Goal: Task Accomplishment & Management: Use online tool/utility

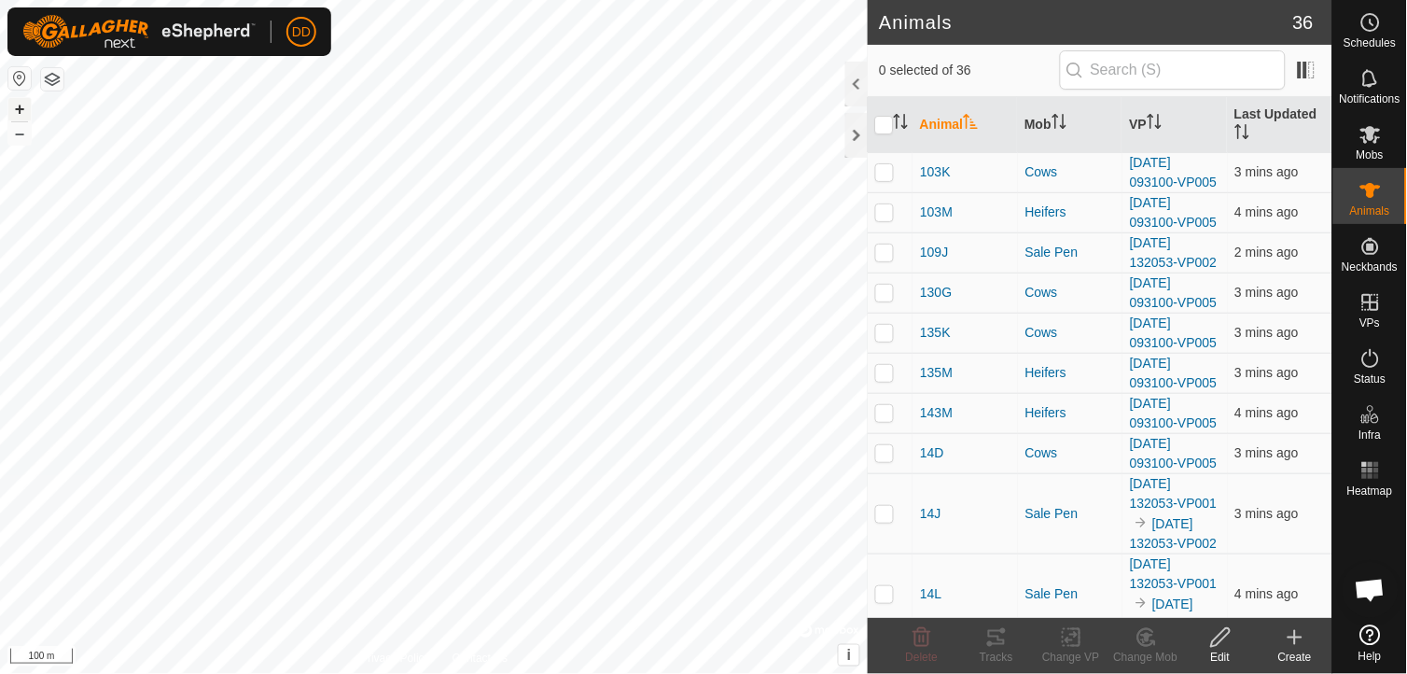
click at [19, 103] on button "+" at bounding box center [19, 109] width 22 height 22
click at [21, 109] on button "+" at bounding box center [19, 109] width 22 height 22
click at [859, 136] on div at bounding box center [856, 135] width 22 height 45
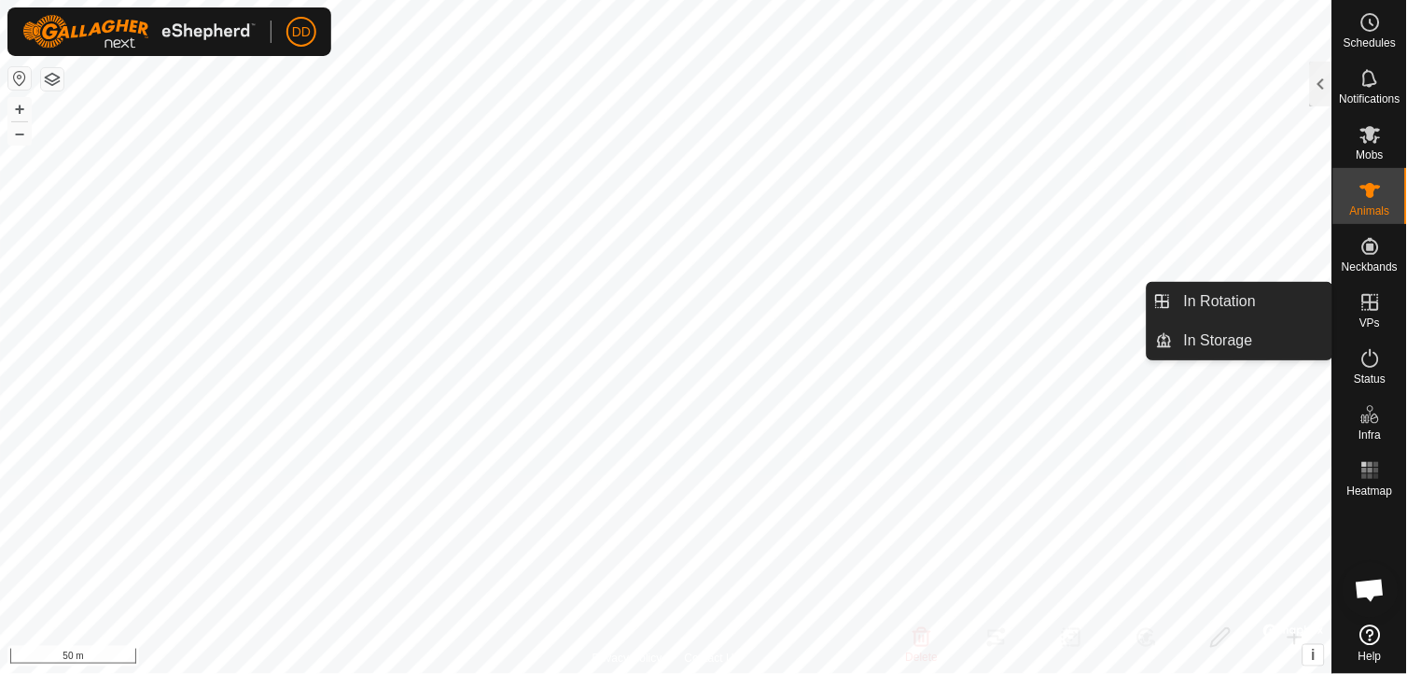
drag, startPoint x: 1382, startPoint y: 324, endPoint x: 1374, endPoint y: 314, distance: 11.9
click at [1374, 317] on span "VPs" at bounding box center [1369, 322] width 21 height 11
click at [1272, 299] on link "In Rotation" at bounding box center [1253, 301] width 160 height 37
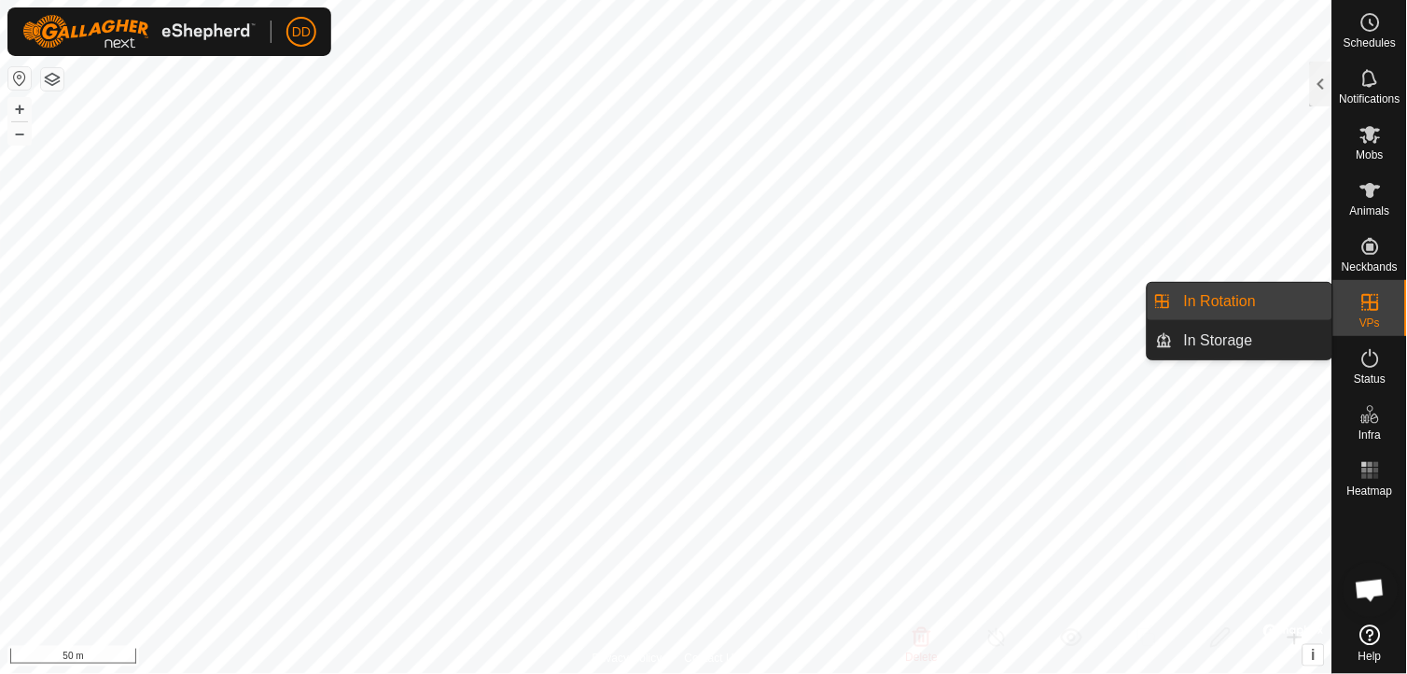
click at [1254, 295] on link "In Rotation" at bounding box center [1253, 301] width 160 height 37
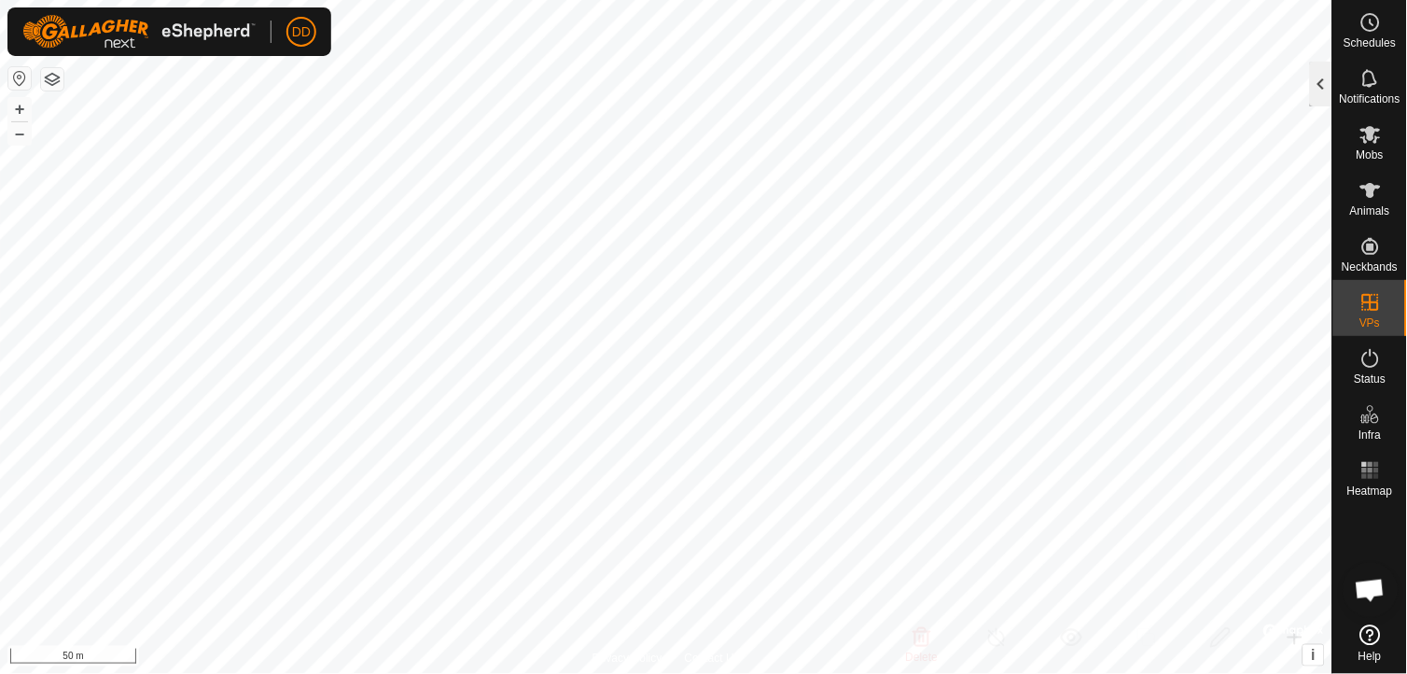
checkbox input "true"
click at [1317, 90] on div at bounding box center [1321, 84] width 22 height 45
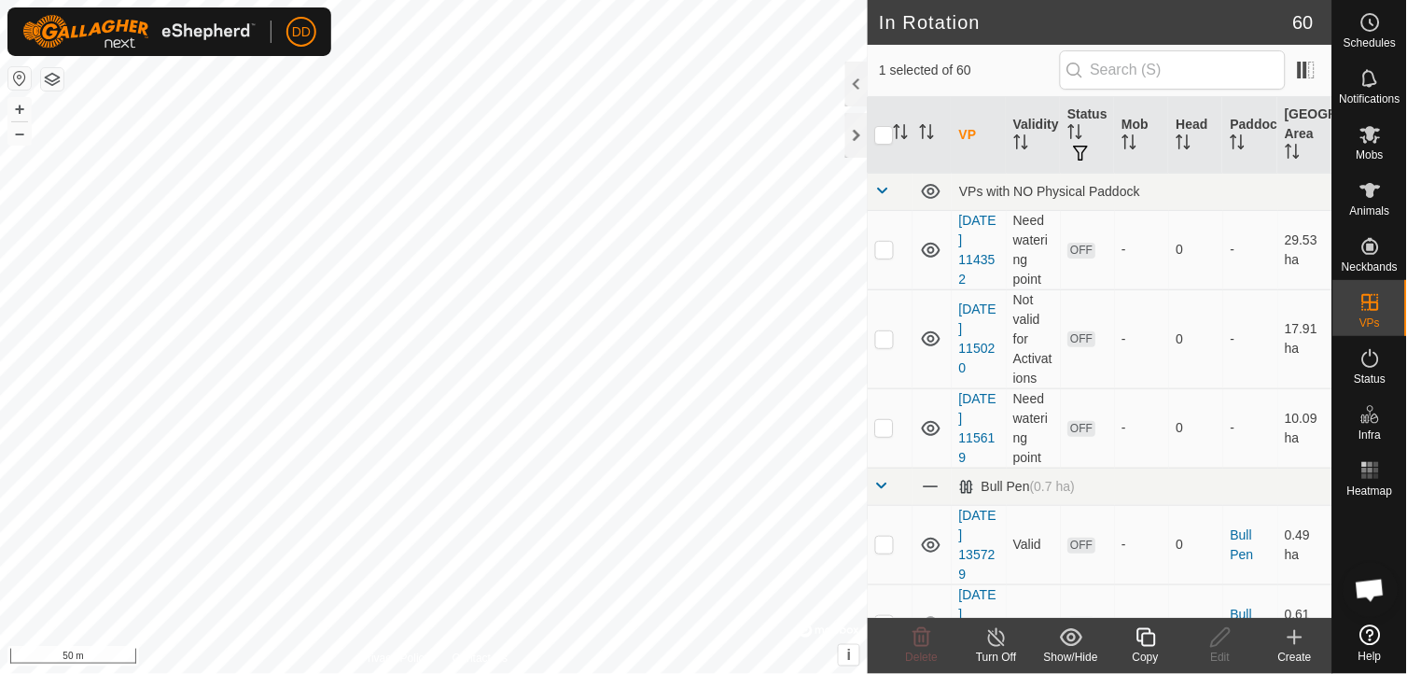
click at [1146, 647] on icon at bounding box center [1145, 637] width 23 height 22
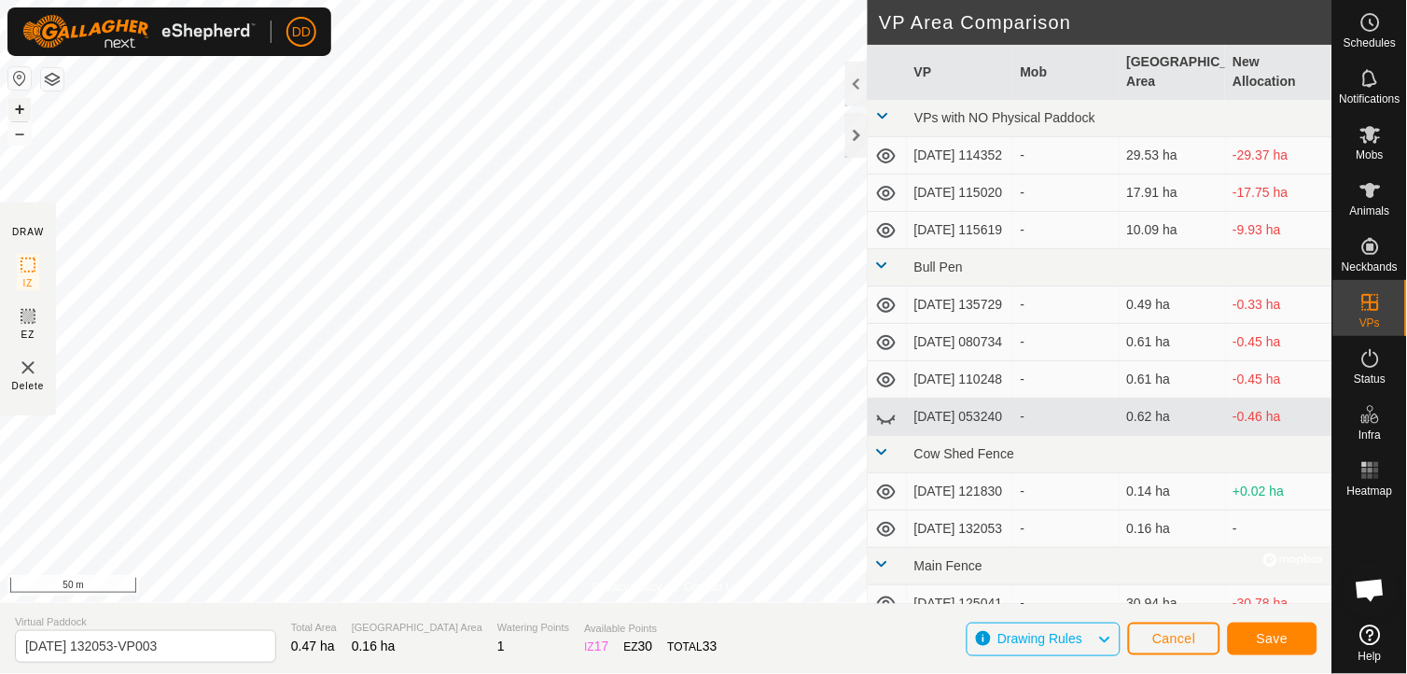
click at [17, 106] on button "+" at bounding box center [19, 109] width 22 height 22
click at [1265, 638] on span "Save" at bounding box center [1273, 638] width 32 height 15
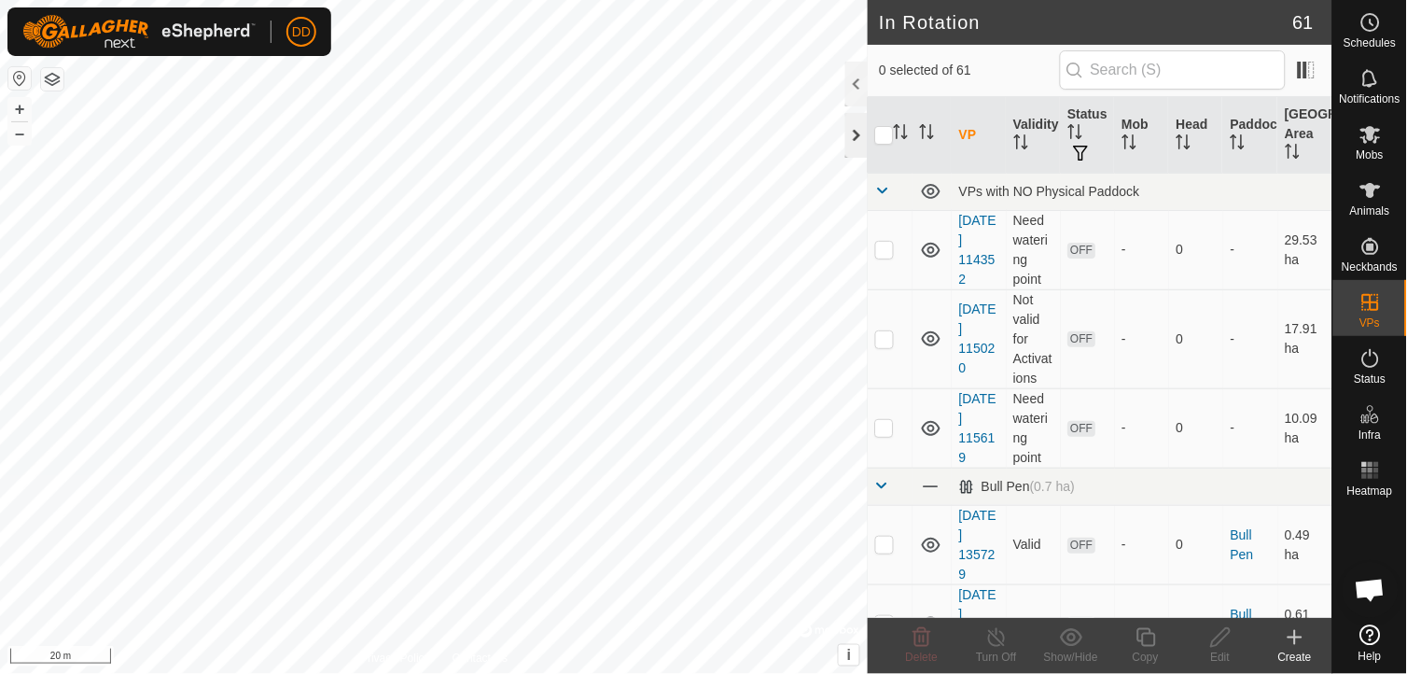
click at [858, 131] on div at bounding box center [856, 135] width 22 height 45
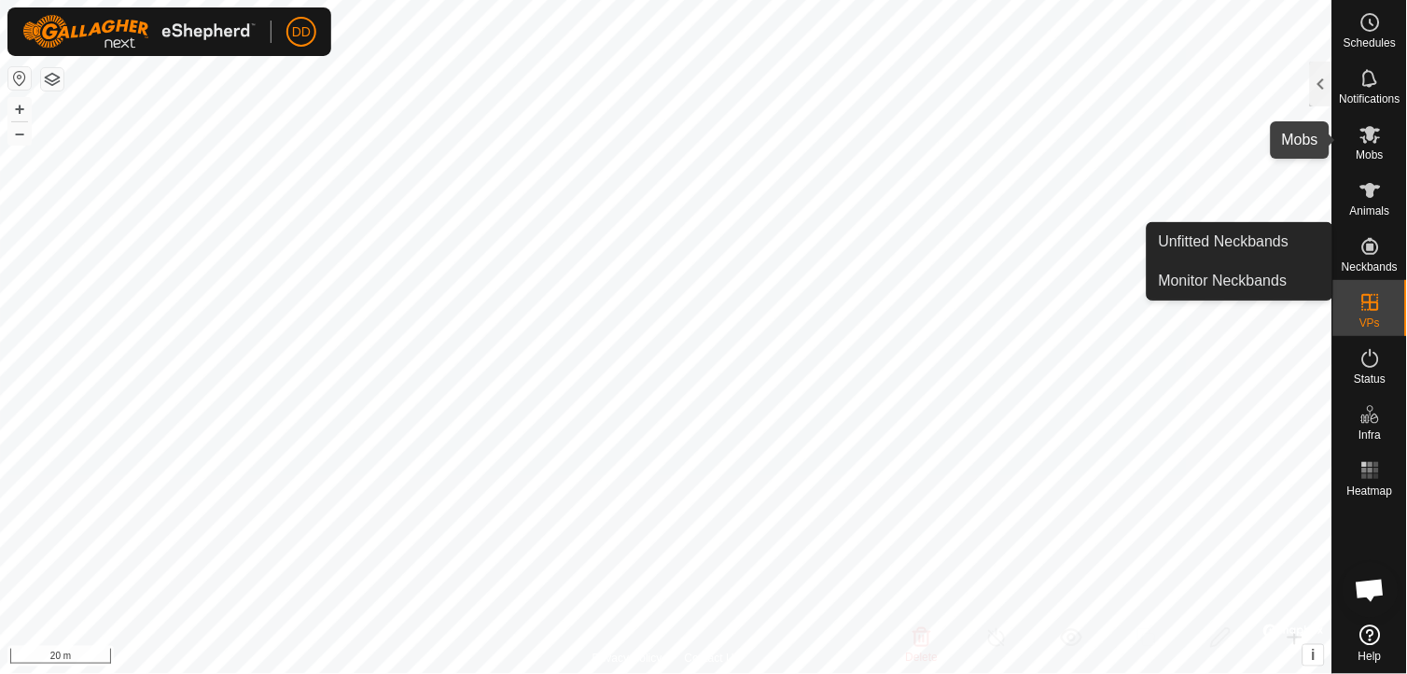
click at [1366, 128] on icon at bounding box center [1370, 134] width 22 height 22
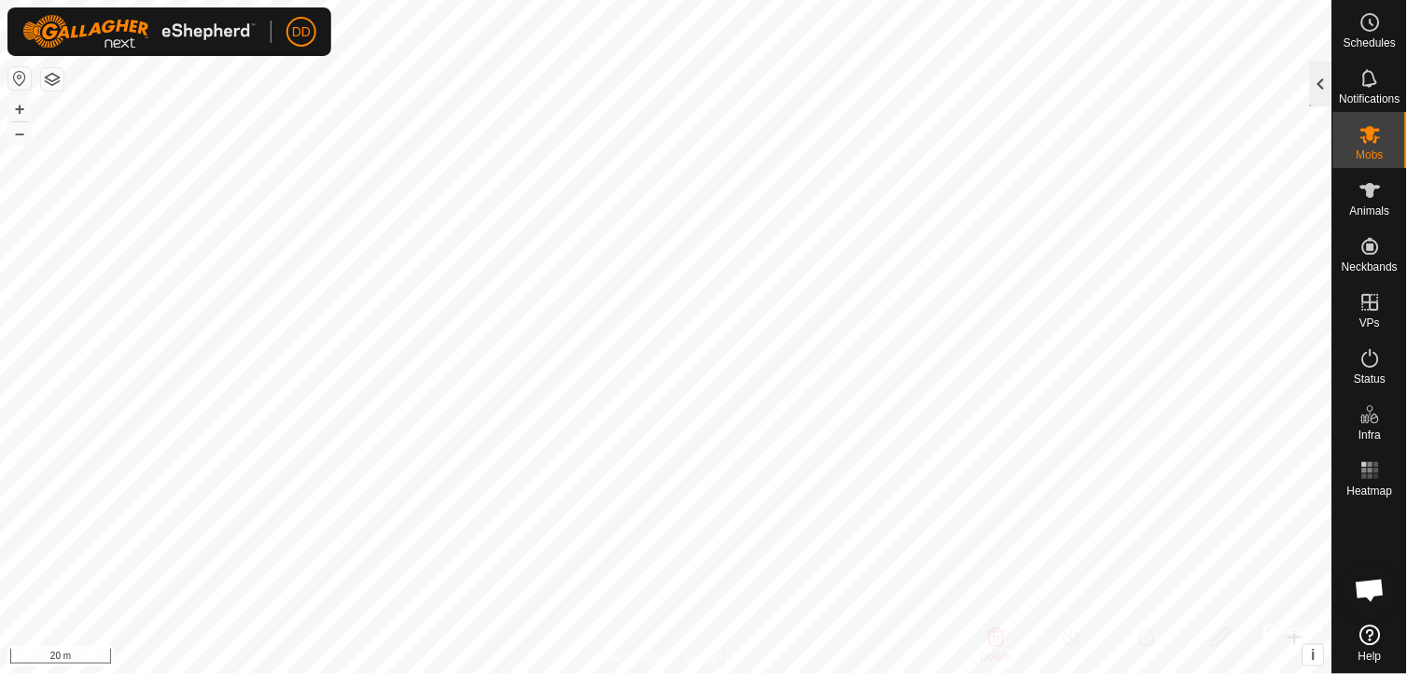
click at [1323, 82] on div "DD Schedules Notifications Mobs Animals Neckbands VPs Status Infra Heatmap Help…" at bounding box center [703, 337] width 1407 height 674
click at [1323, 82] on div at bounding box center [1321, 84] width 22 height 45
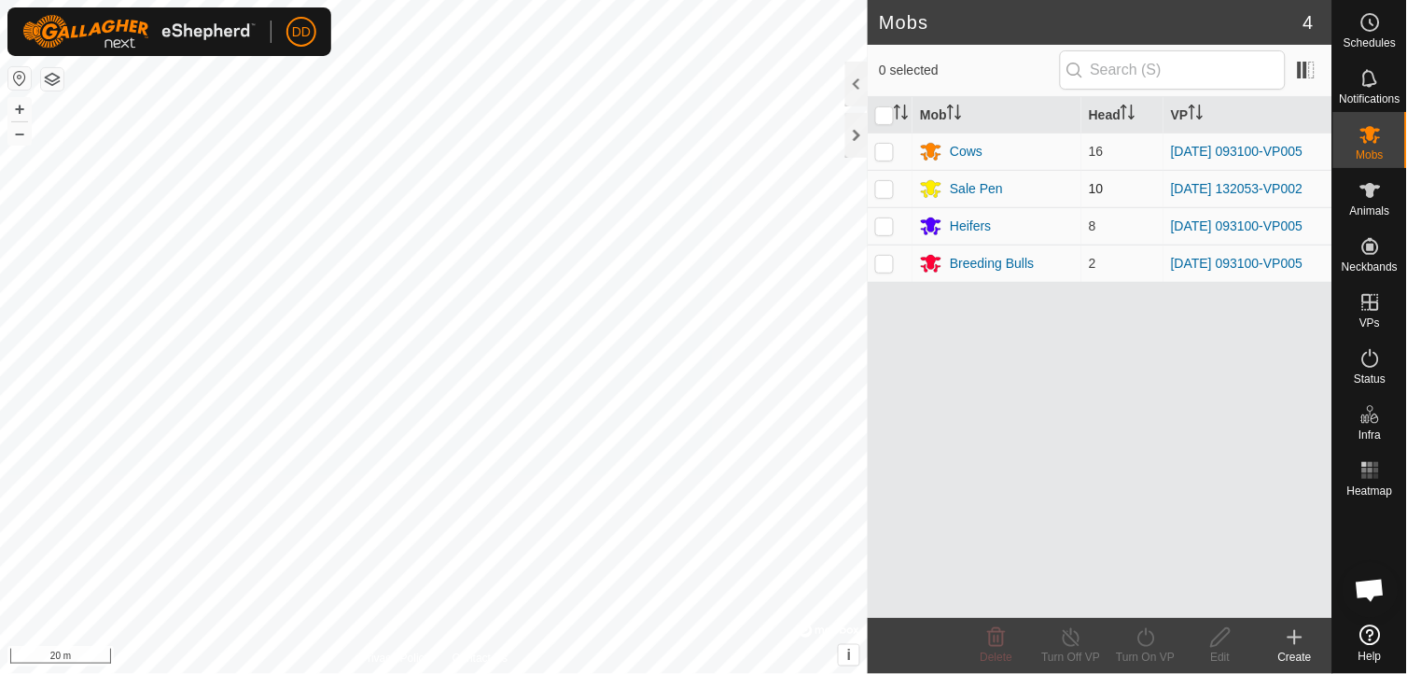
click at [881, 189] on p-checkbox at bounding box center [884, 188] width 19 height 15
checkbox input "true"
click at [1141, 642] on icon at bounding box center [1145, 637] width 17 height 19
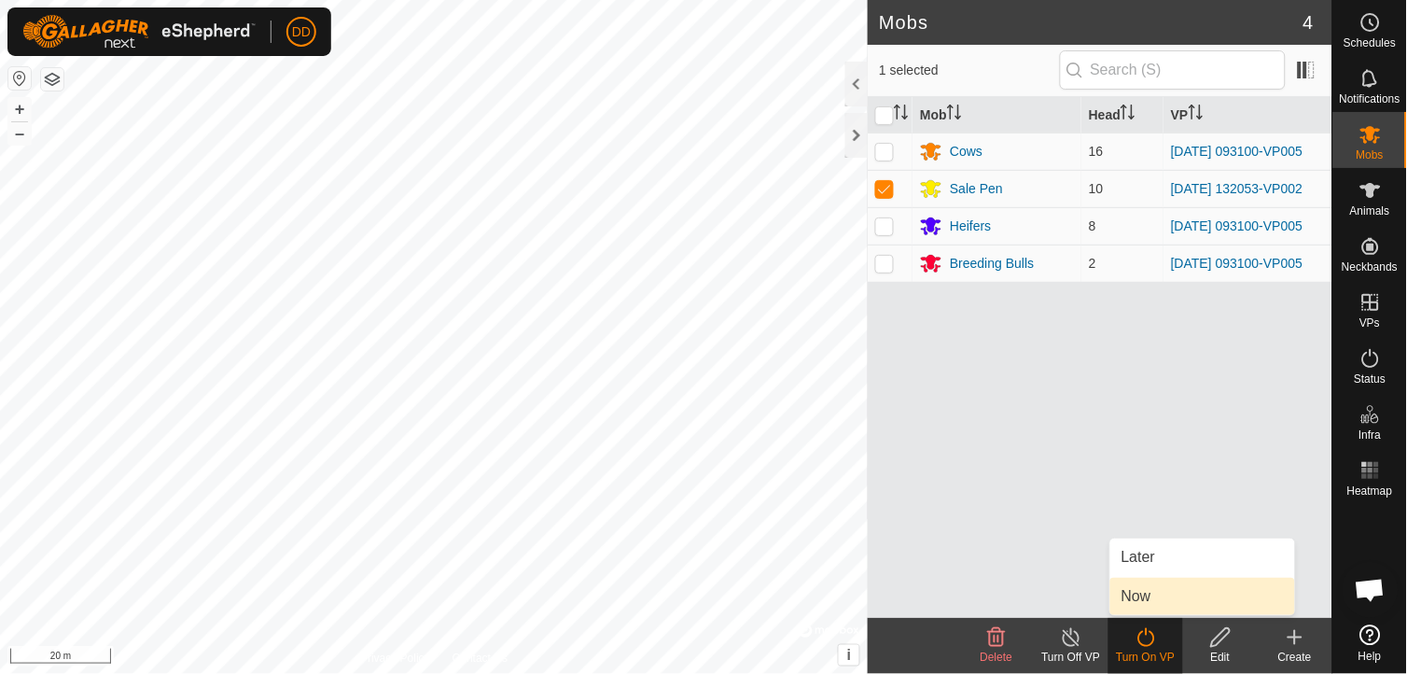
click at [1148, 592] on link "Now" at bounding box center [1202, 595] width 185 height 37
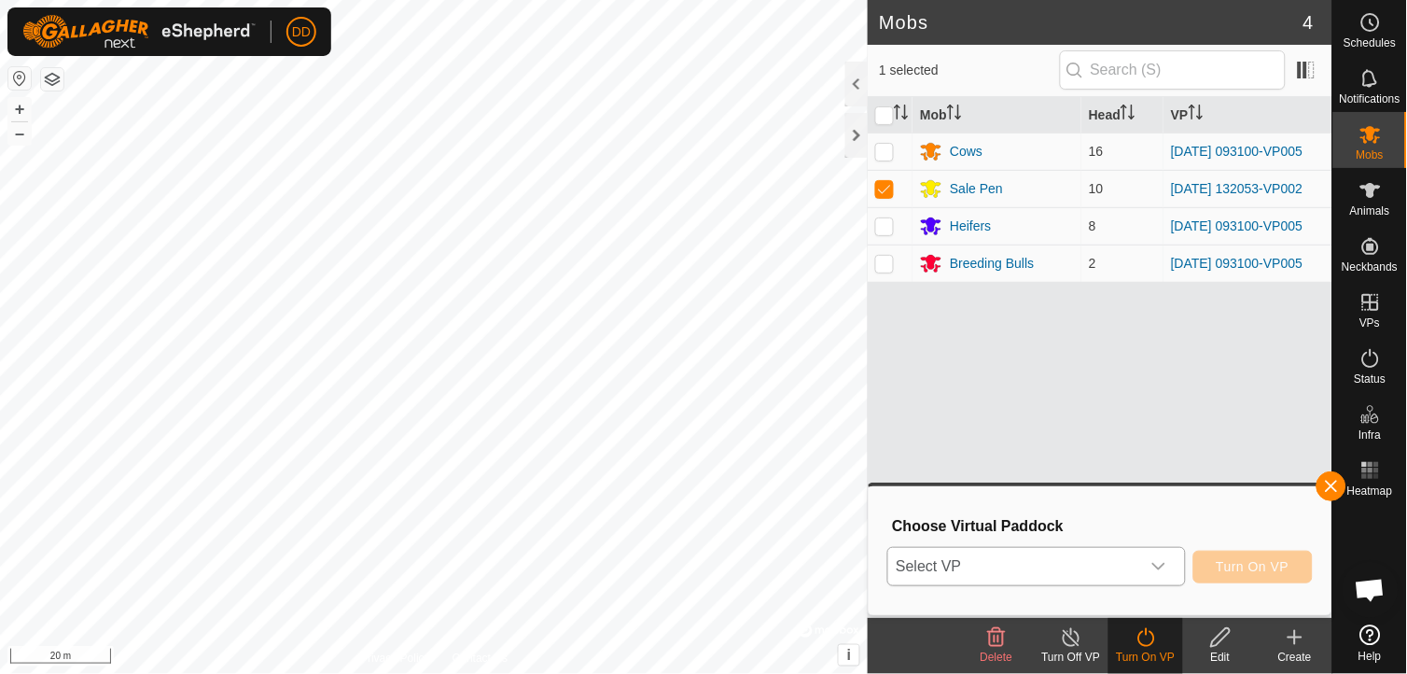
click at [1162, 560] on icon "dropdown trigger" at bounding box center [1158, 566] width 15 height 15
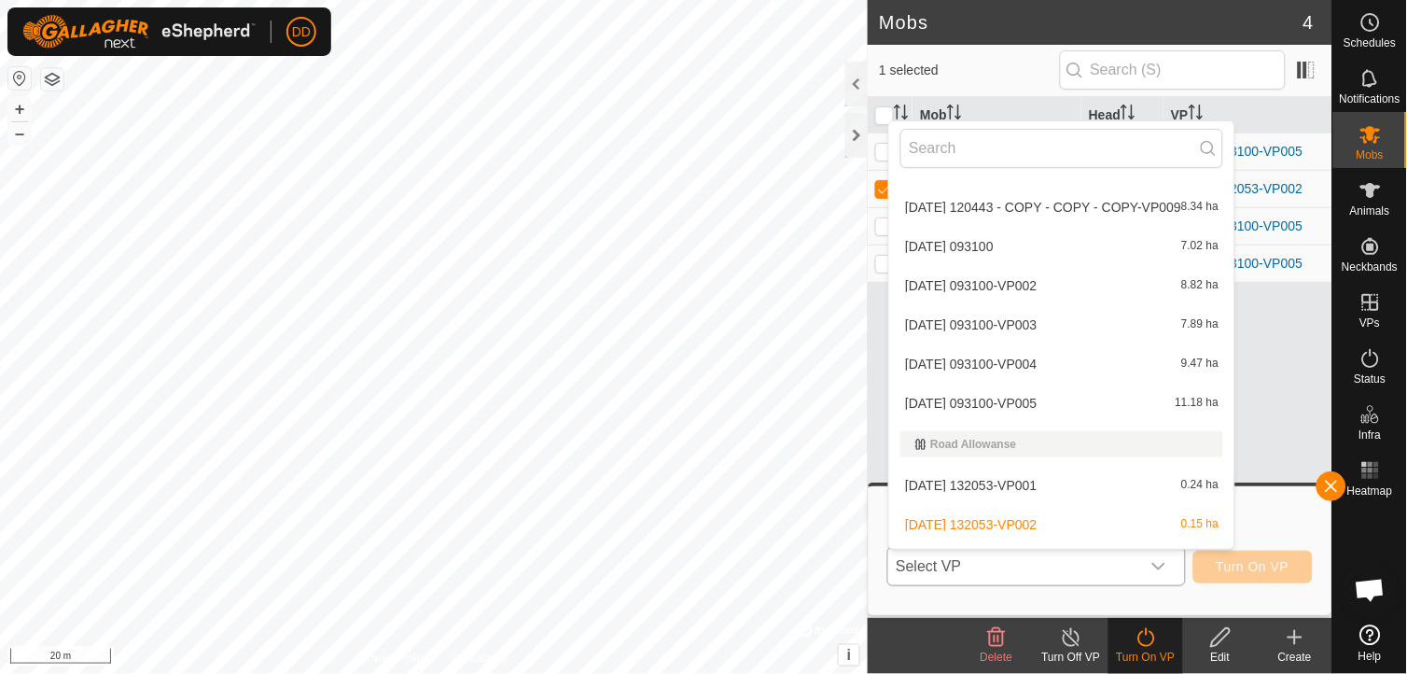
scroll to position [2227, 0]
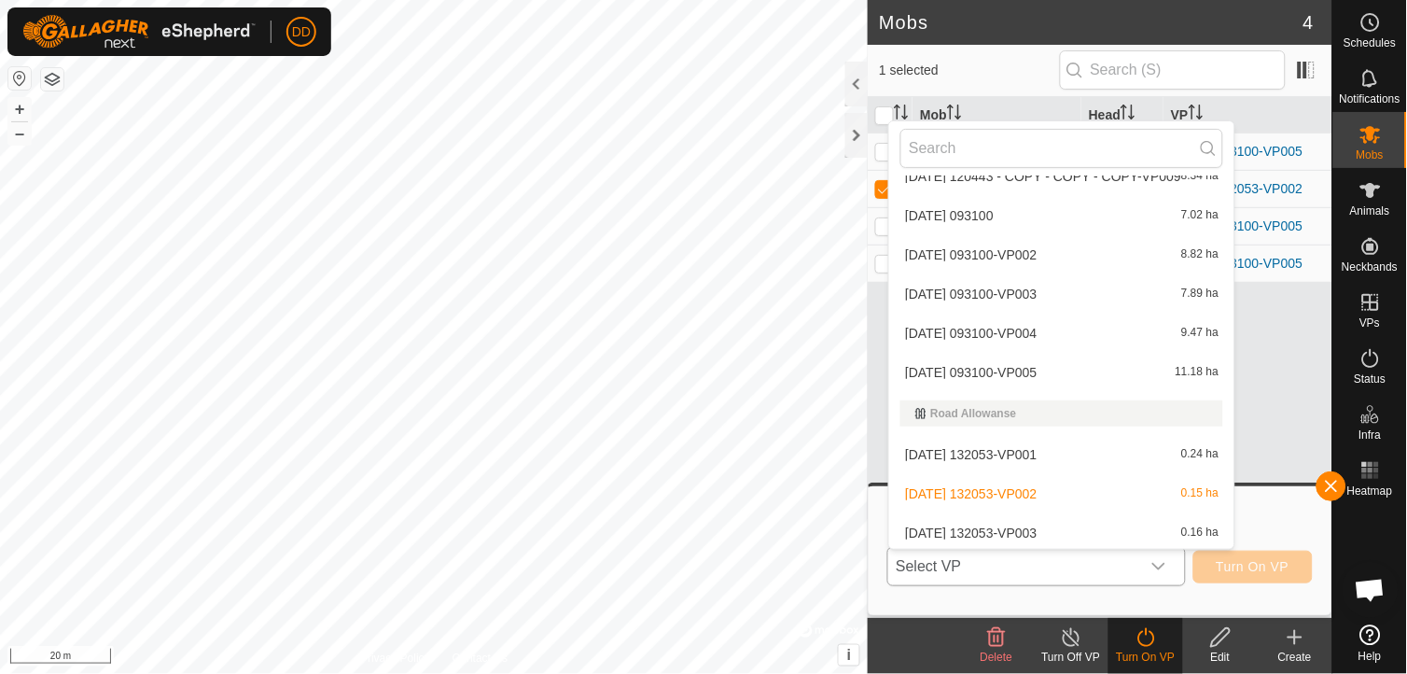
click at [1115, 528] on li "2025-09-29 132053-VP003 0.16 ha" at bounding box center [1061, 532] width 345 height 37
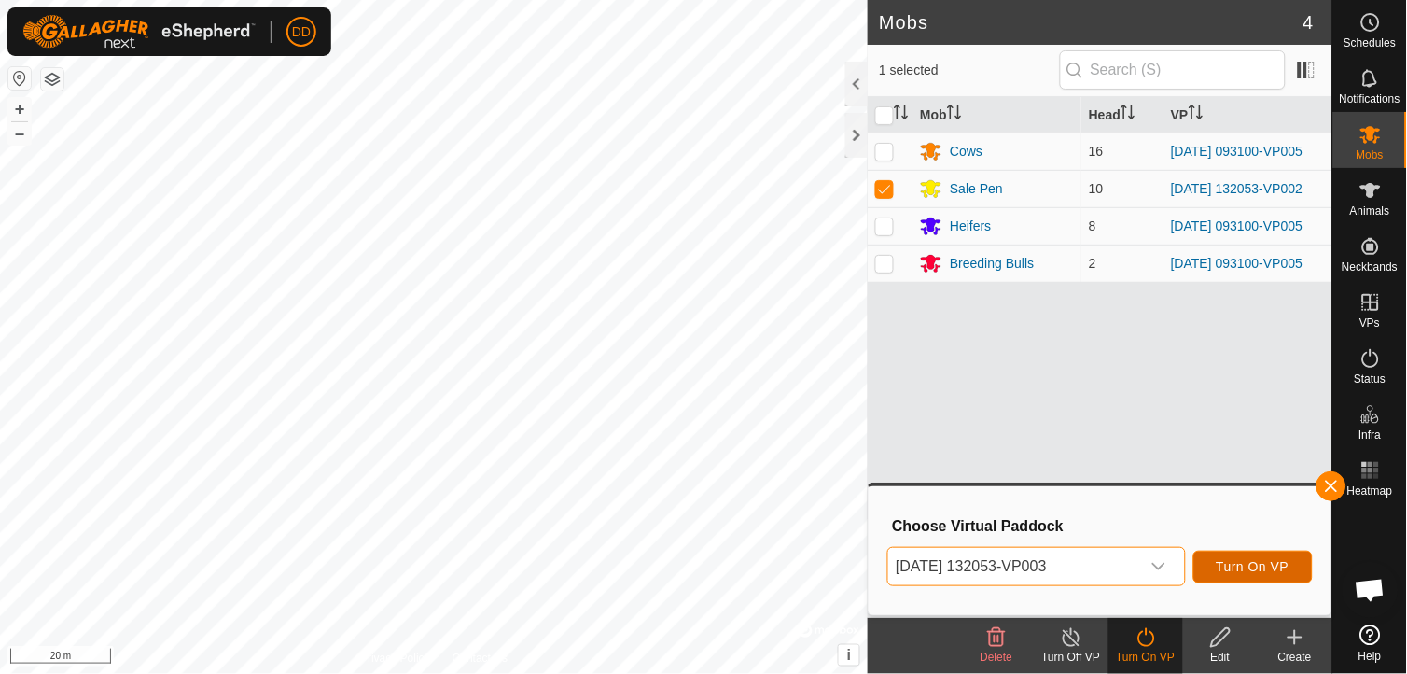
click at [1238, 562] on span "Turn On VP" at bounding box center [1253, 566] width 73 height 15
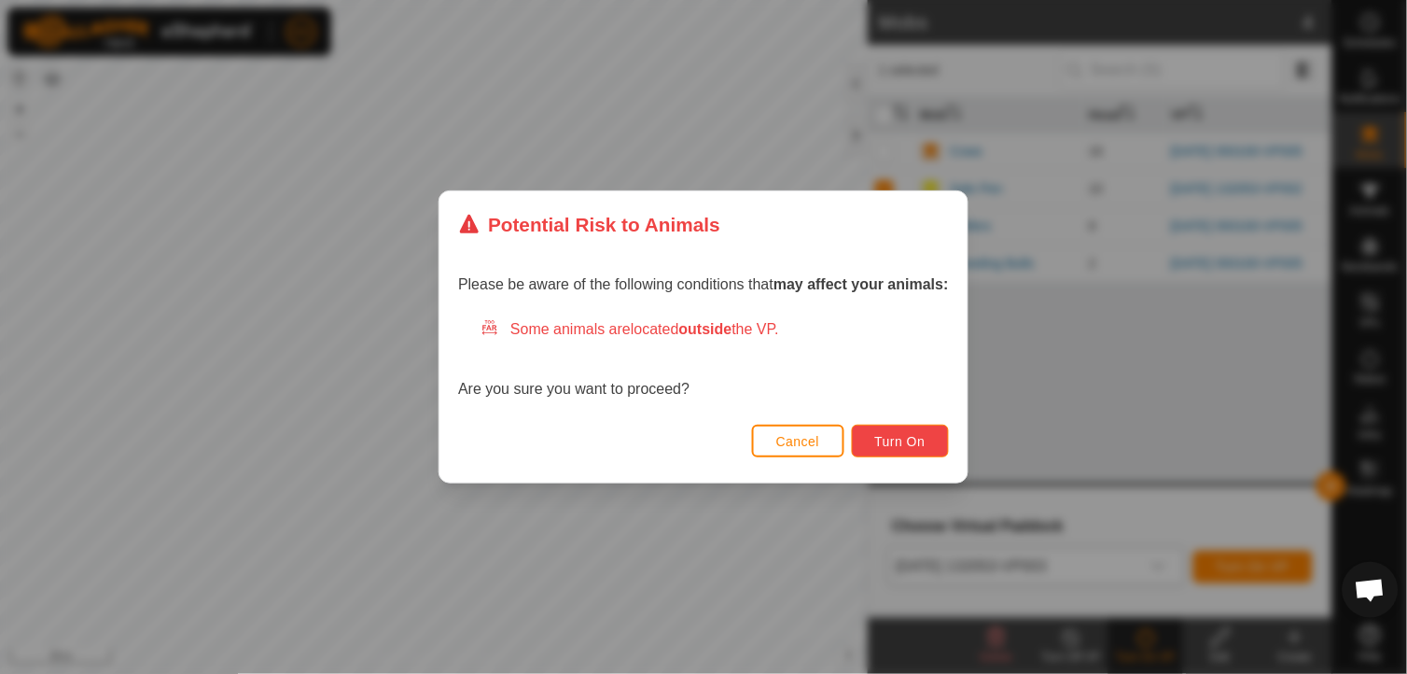
click at [909, 445] on span "Turn On" at bounding box center [900, 441] width 50 height 15
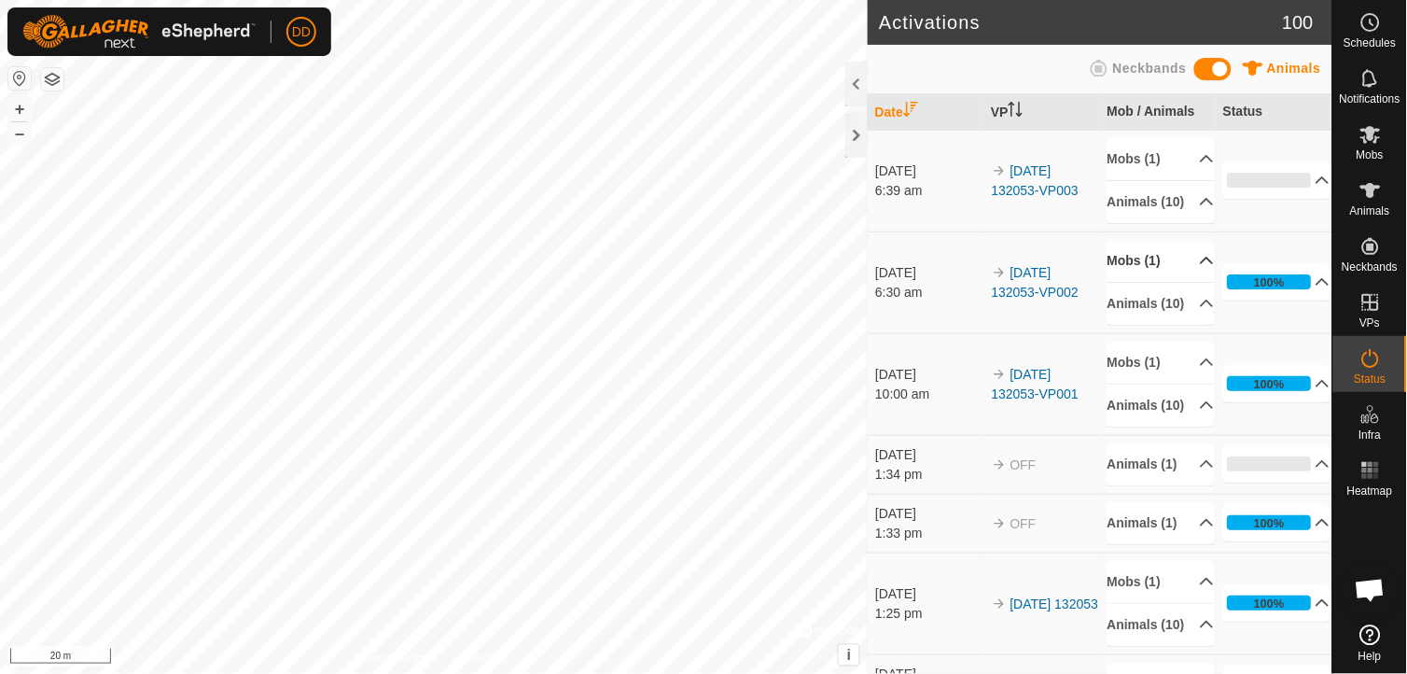
click at [1185, 282] on p-accordion-header "Mobs (1)" at bounding box center [1160, 261] width 107 height 42
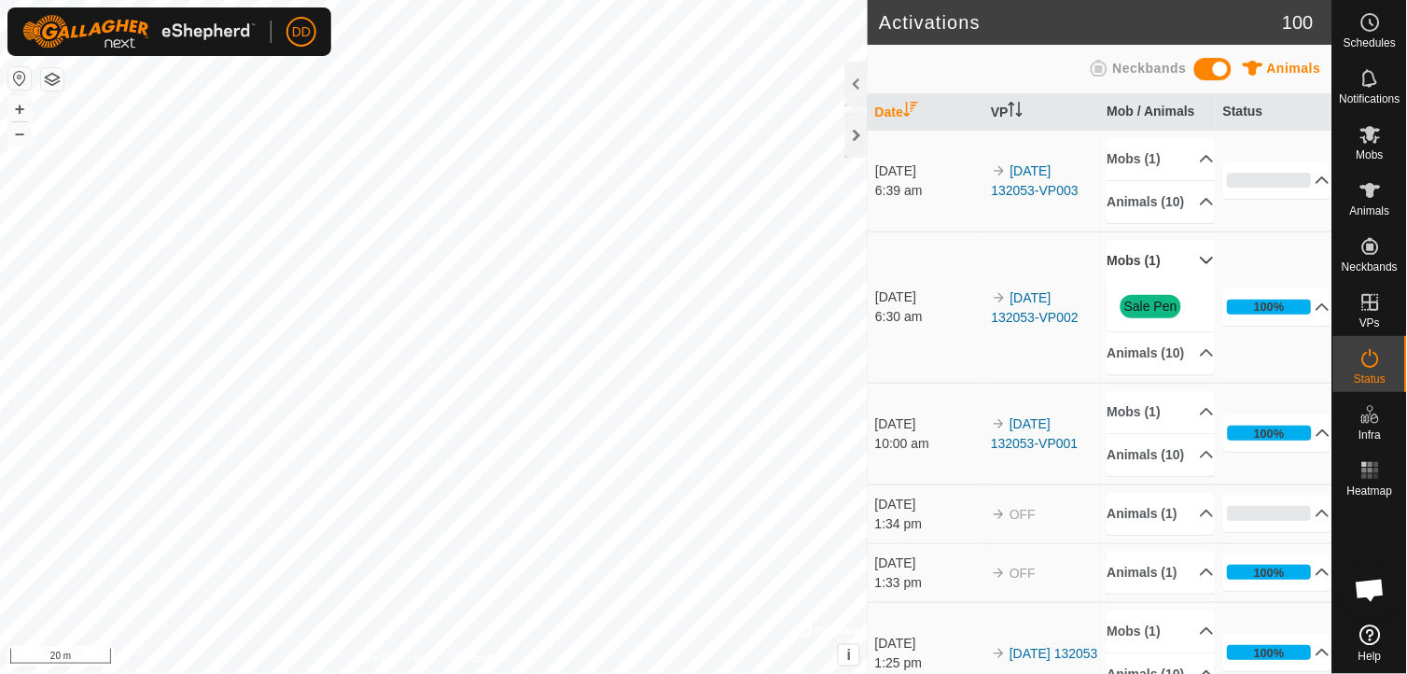
click at [1185, 282] on p-accordion-header "Mobs (1)" at bounding box center [1160, 261] width 107 height 42
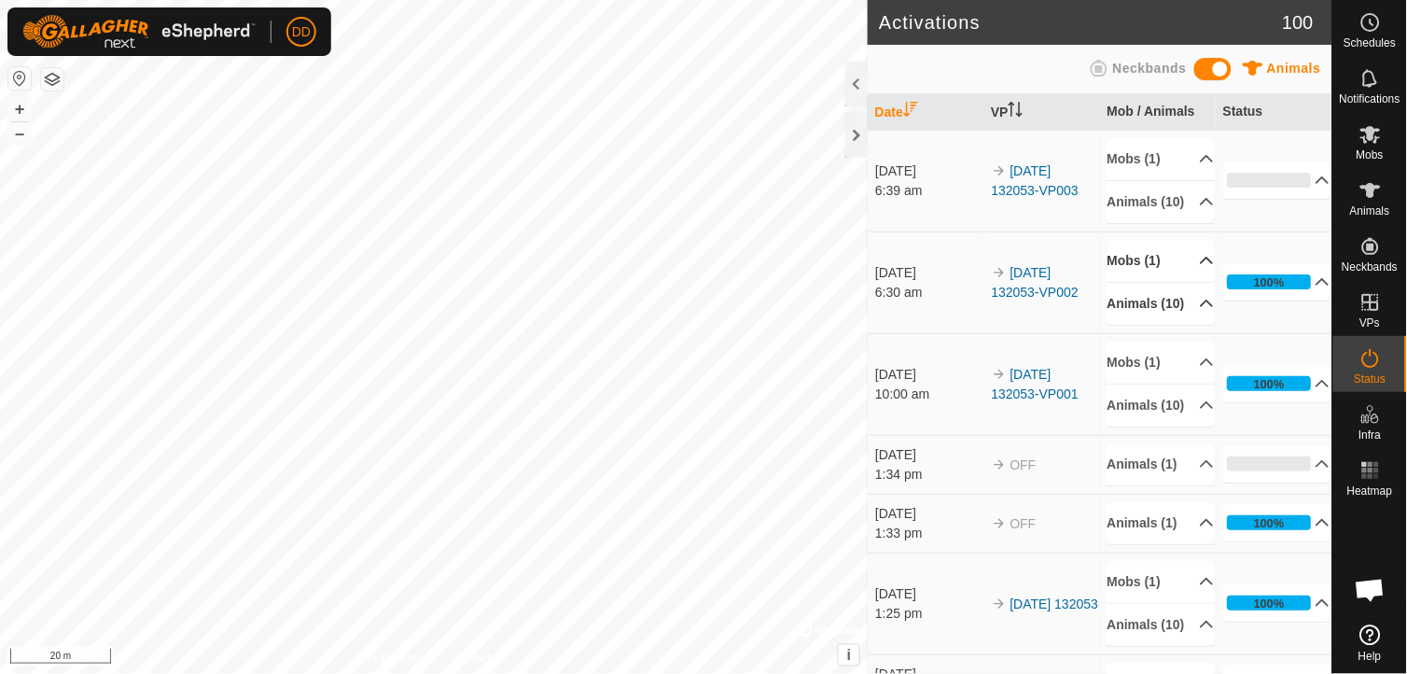
click at [1186, 325] on p-accordion-header "Animals (10)" at bounding box center [1160, 304] width 107 height 42
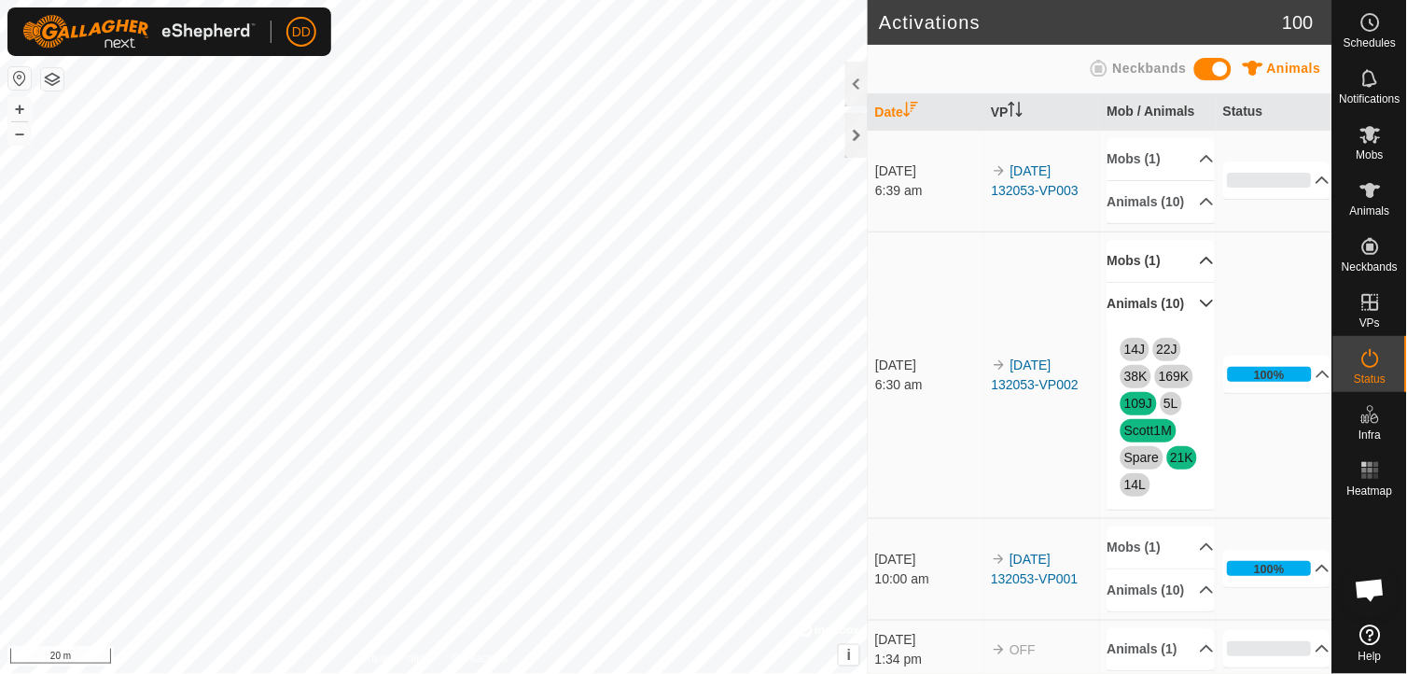
click at [1186, 325] on p-accordion-header "Animals (10)" at bounding box center [1160, 304] width 107 height 42
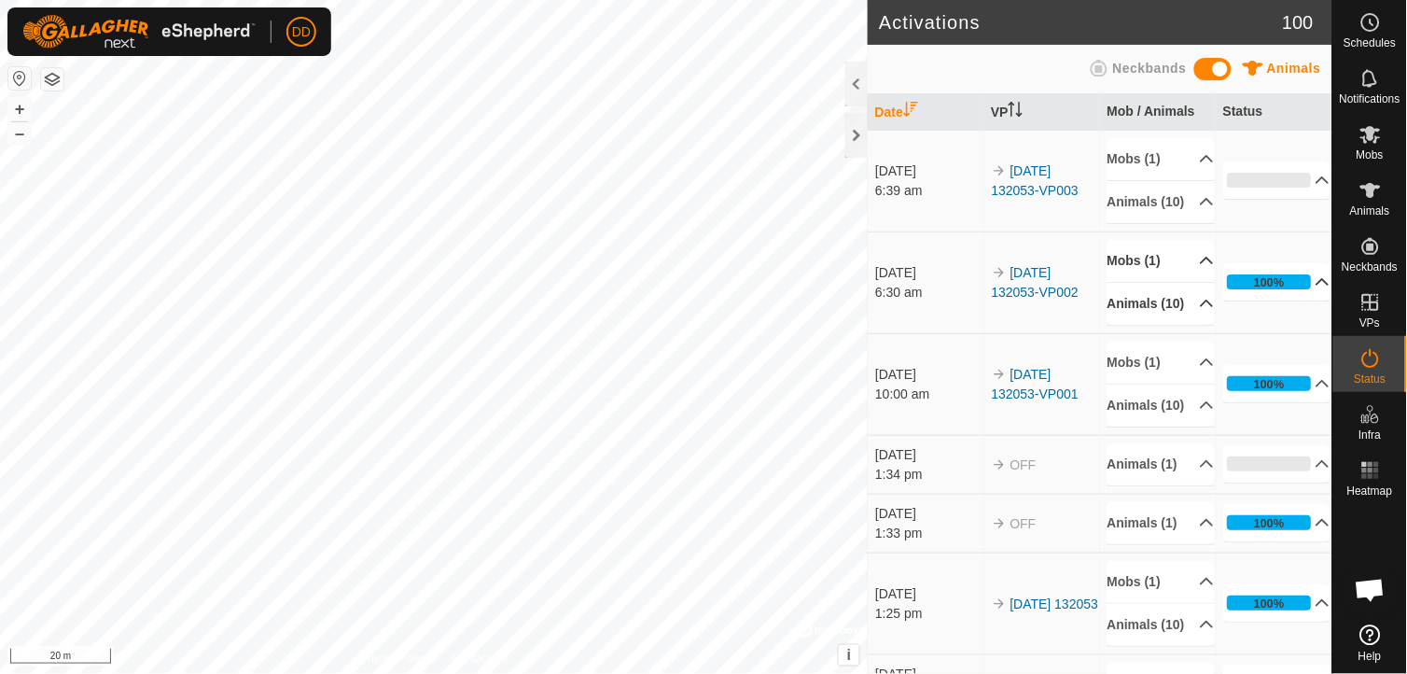
click at [1298, 300] on p-accordion-header "100%" at bounding box center [1277, 281] width 107 height 37
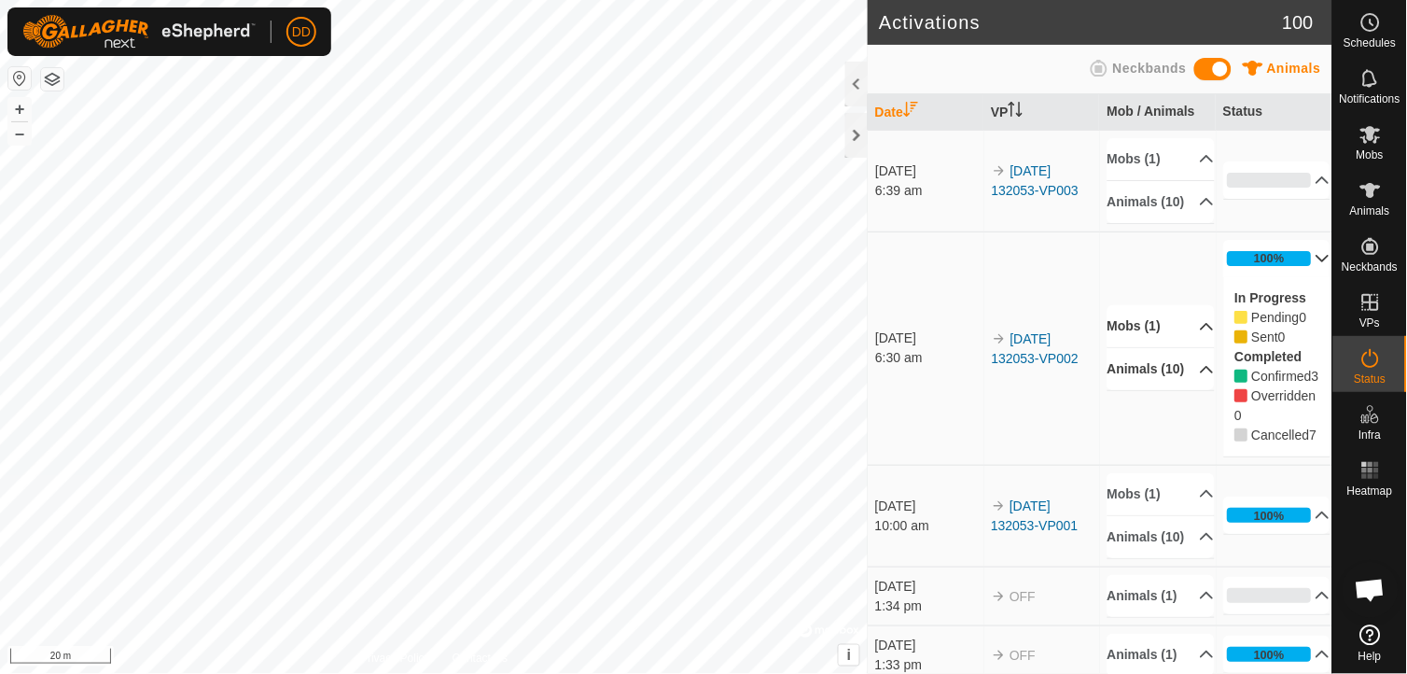
click at [1297, 274] on p-accordion-header "100%" at bounding box center [1277, 258] width 107 height 37
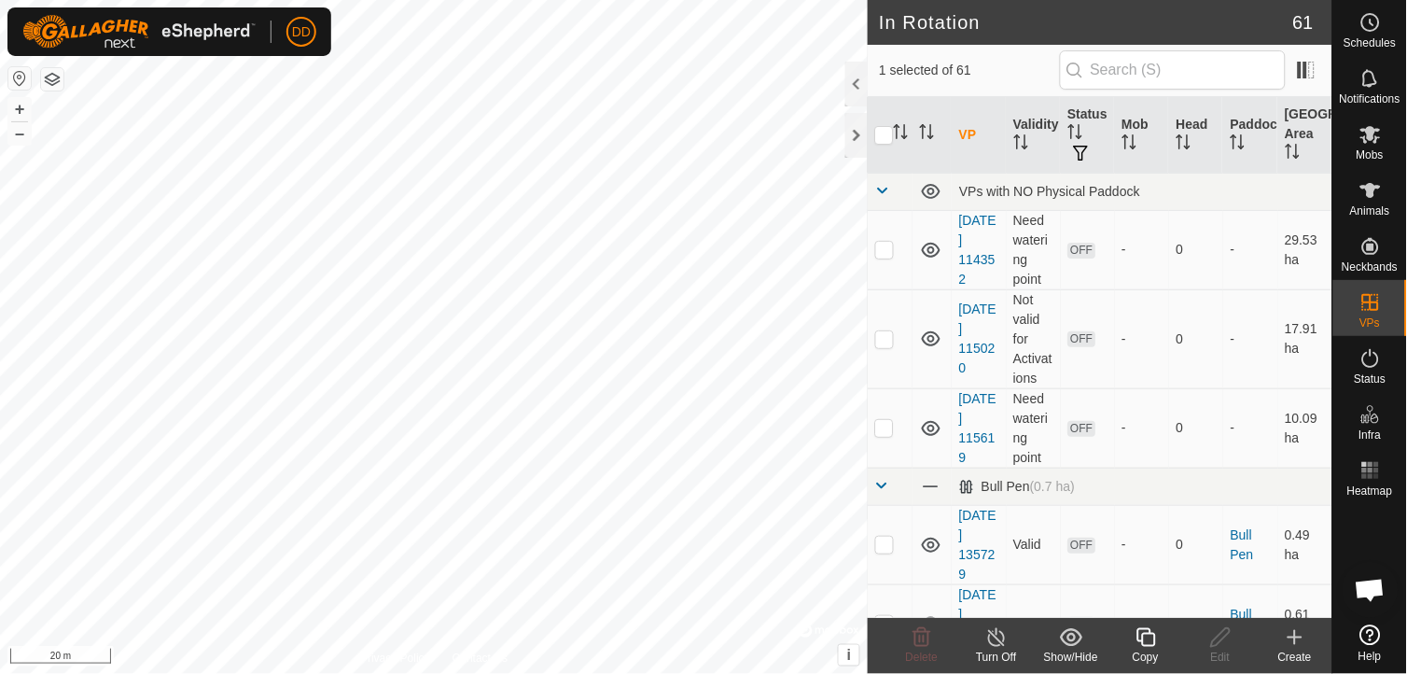
checkbox input "false"
checkbox input "true"
click at [862, 135] on div at bounding box center [856, 135] width 22 height 45
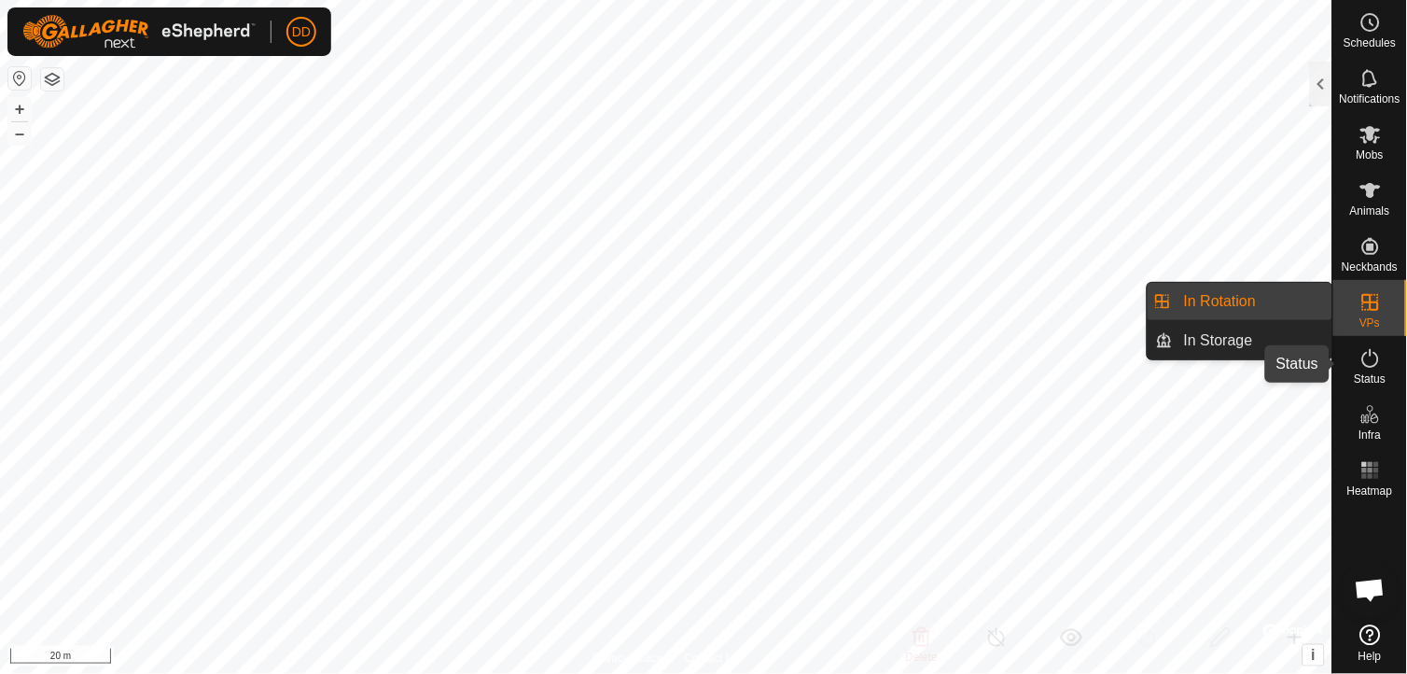
click at [1363, 367] on icon at bounding box center [1370, 358] width 22 height 22
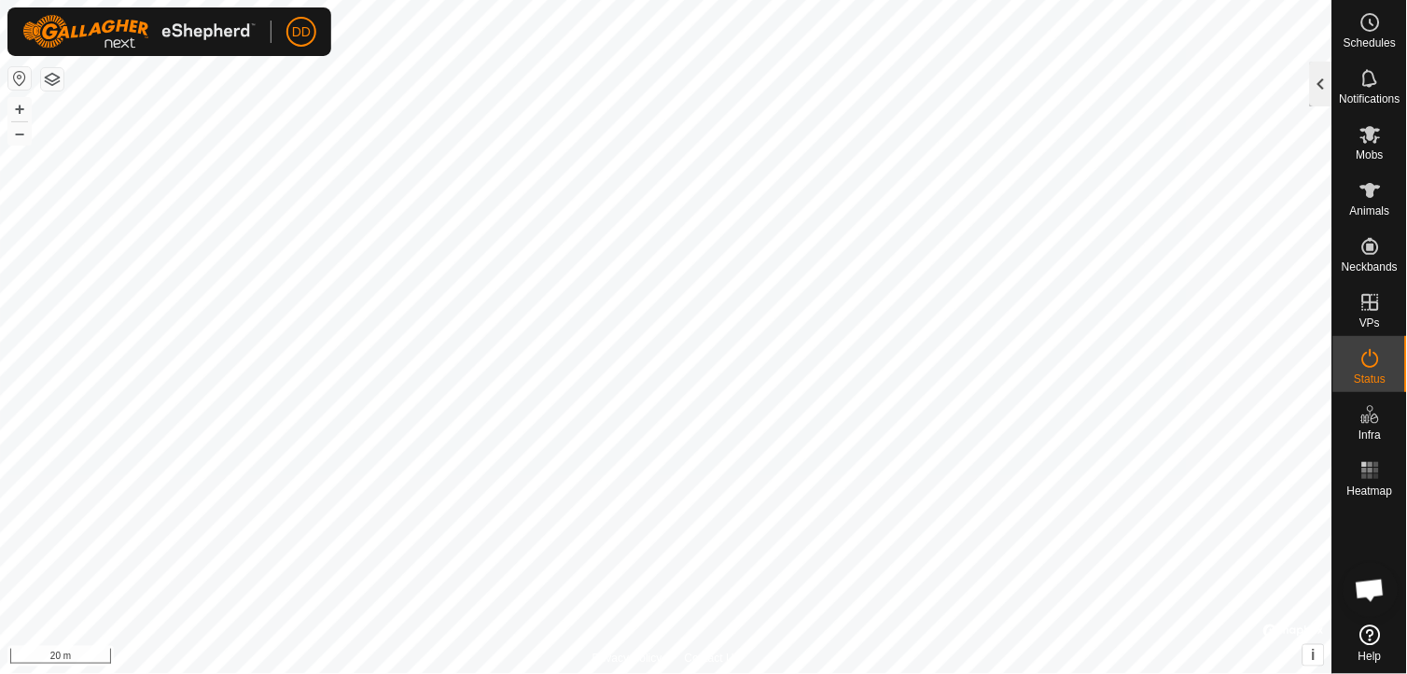
click at [1323, 77] on div at bounding box center [1321, 84] width 22 height 45
